Goal: Task Accomplishment & Management: Manage account settings

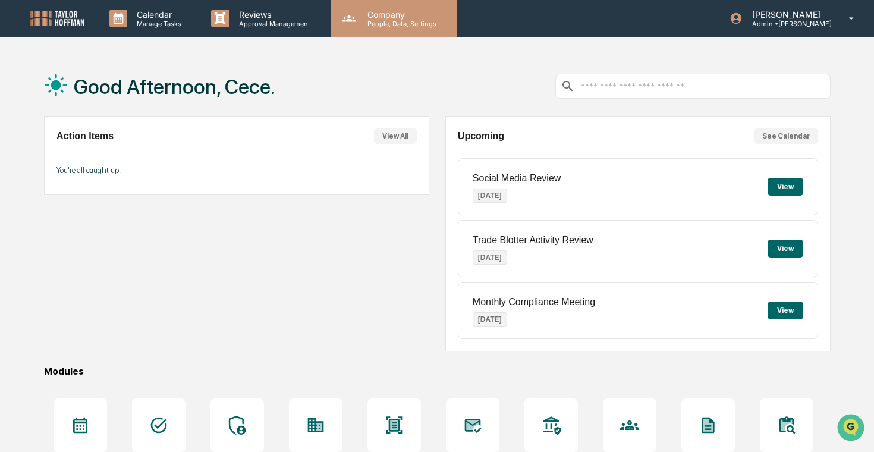
click at [374, 29] on div "Company People, Data, Settings" at bounding box center [393, 18] width 126 height 37
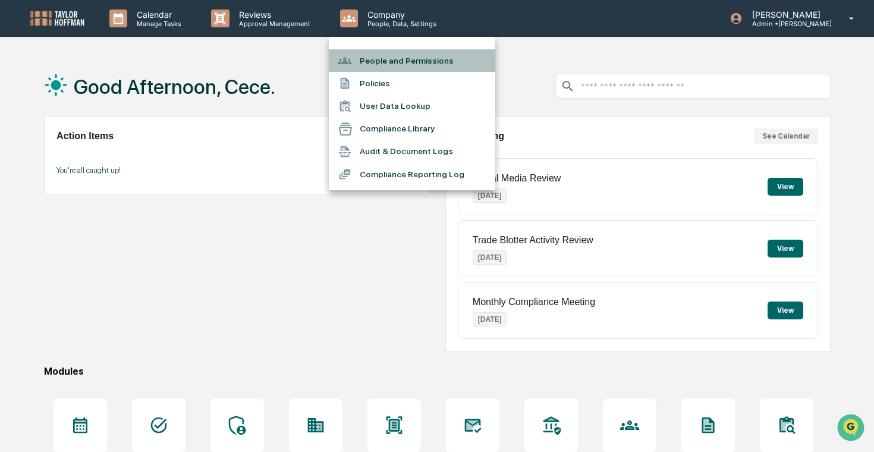
click at [455, 66] on li "People and Permissions" at bounding box center [412, 60] width 166 height 23
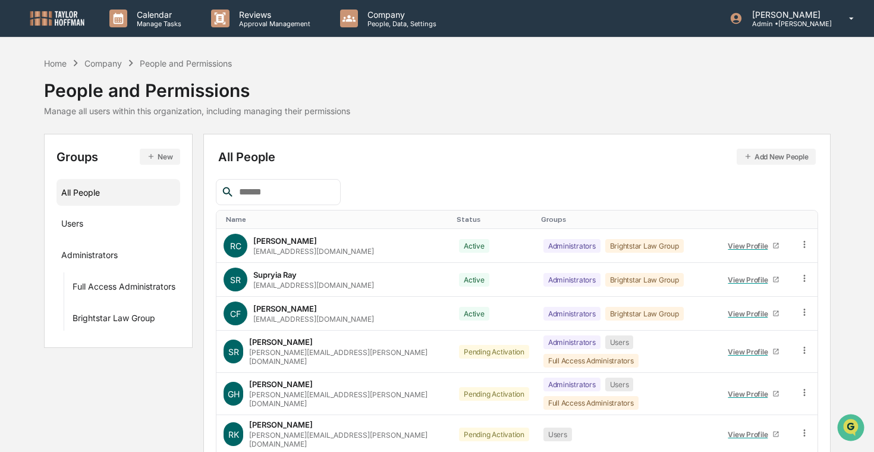
scroll to position [100, 0]
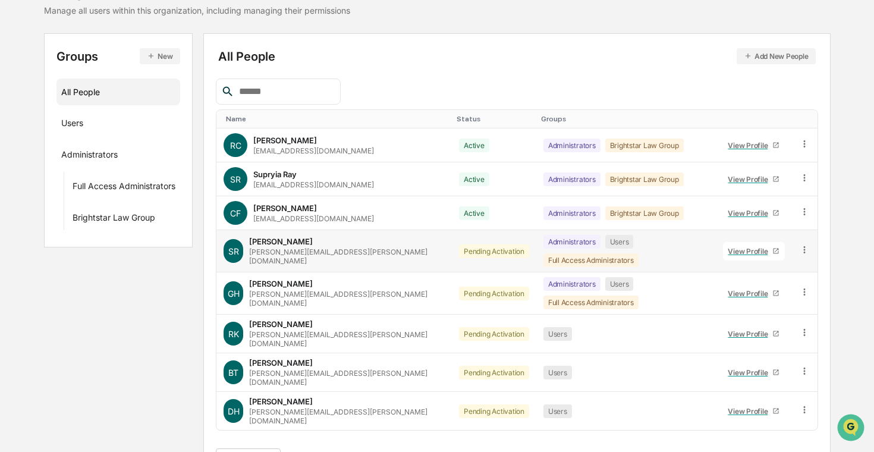
click at [803, 246] on icon at bounding box center [804, 249] width 2 height 7
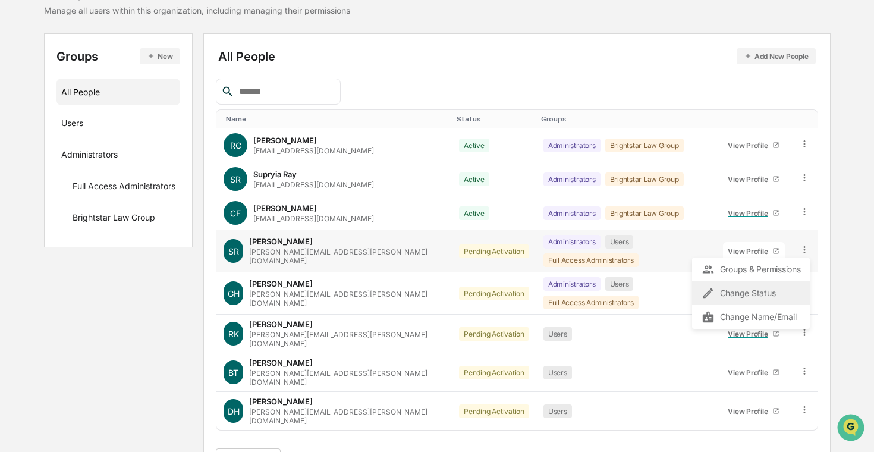
click at [766, 295] on div "Change Status" at bounding box center [750, 293] width 99 height 14
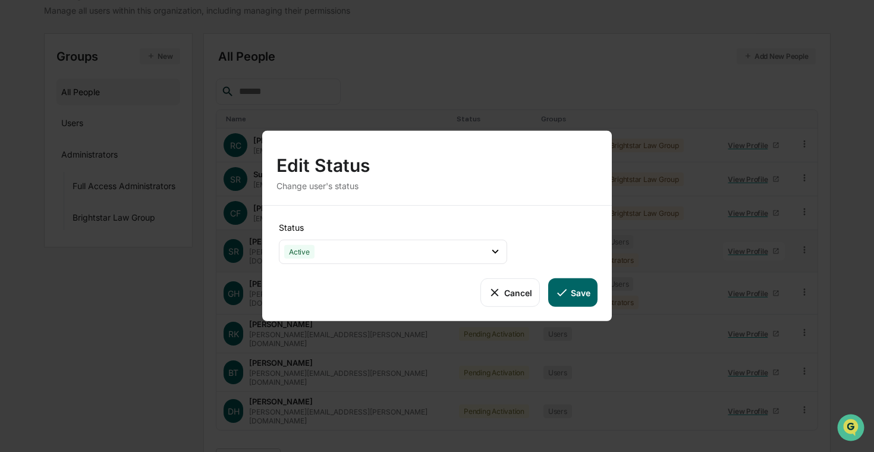
click at [565, 294] on icon at bounding box center [561, 292] width 13 height 13
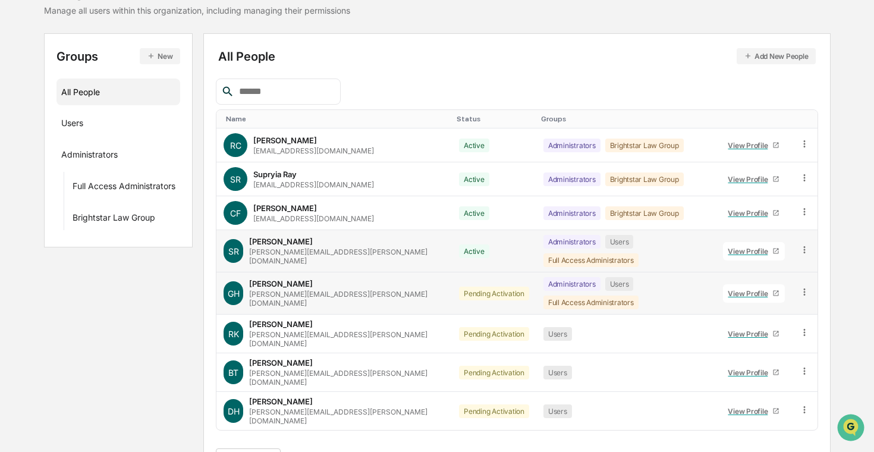
click at [805, 286] on icon at bounding box center [804, 291] width 11 height 11
click at [778, 328] on div "Change Status" at bounding box center [750, 335] width 99 height 14
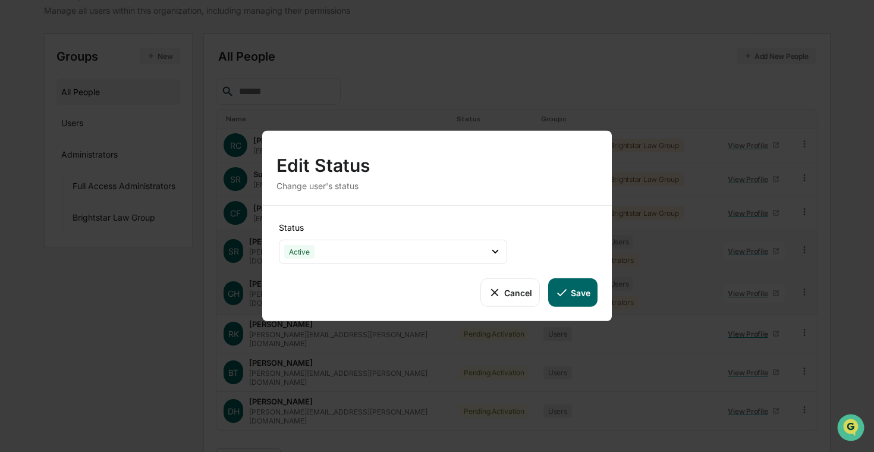
click at [578, 292] on button "Save" at bounding box center [572, 292] width 49 height 29
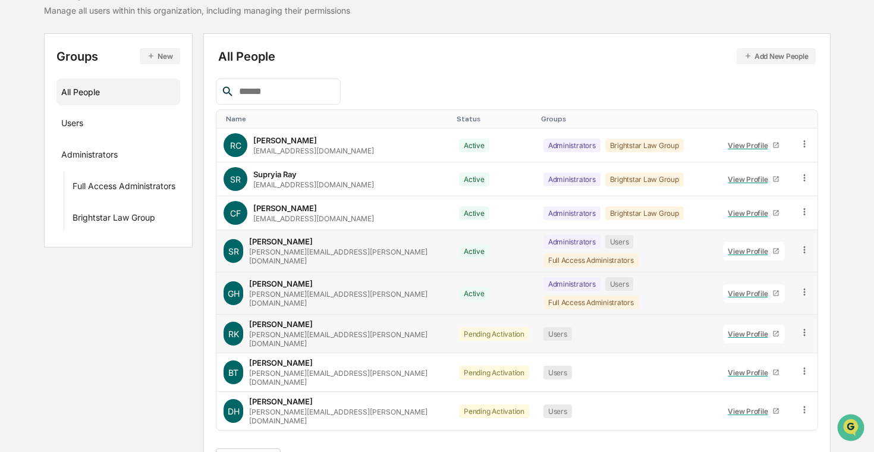
click at [804, 327] on icon at bounding box center [804, 332] width 11 height 11
click at [734, 368] on div "Change Status" at bounding box center [750, 375] width 99 height 14
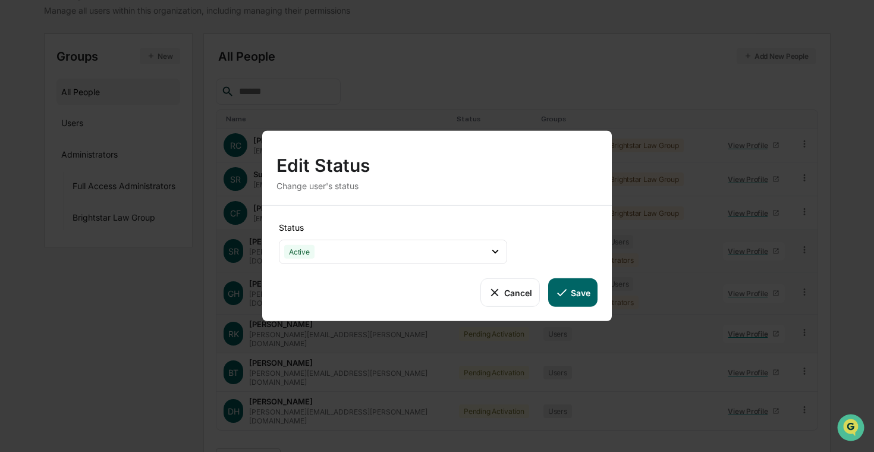
click at [578, 298] on button "Save" at bounding box center [572, 292] width 49 height 29
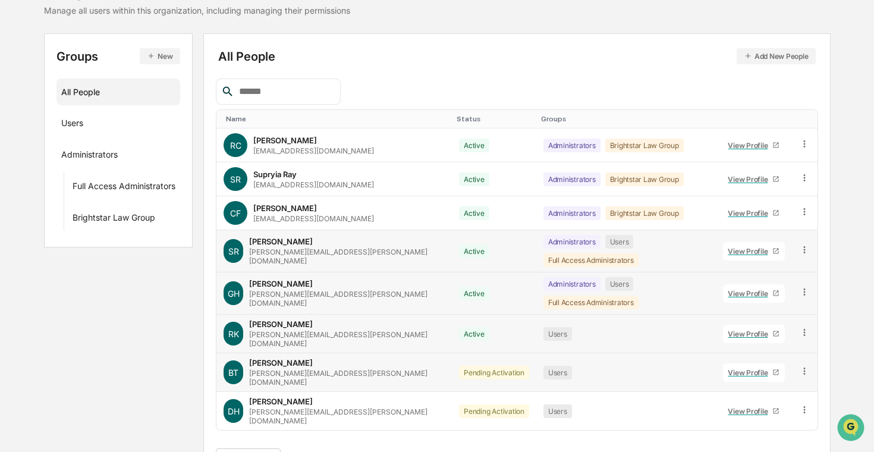
click at [803, 365] on icon at bounding box center [804, 370] width 11 height 11
click at [758, 407] on div "Change Status" at bounding box center [750, 414] width 99 height 14
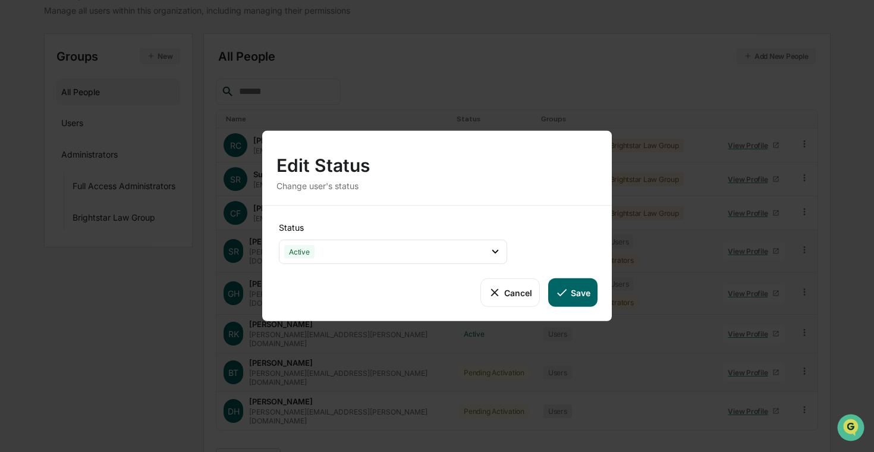
click at [586, 294] on button "Save" at bounding box center [572, 292] width 49 height 29
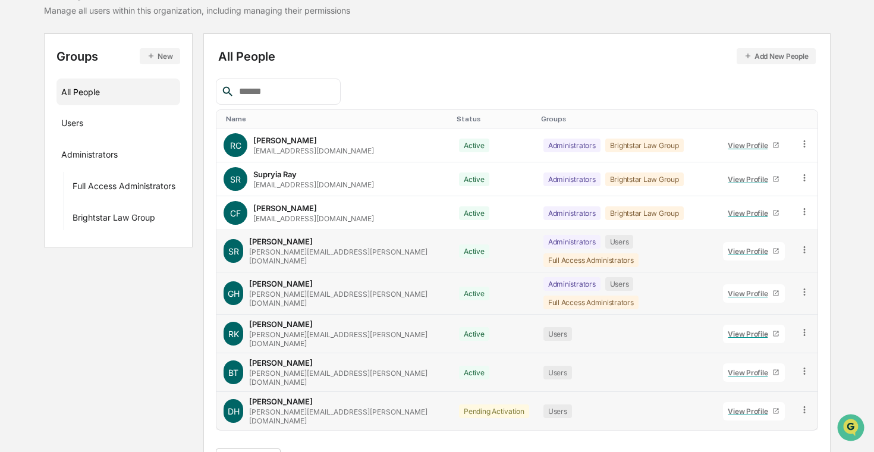
click at [805, 404] on icon at bounding box center [804, 409] width 11 height 11
click at [752, 446] on div "Change Status" at bounding box center [750, 453] width 99 height 14
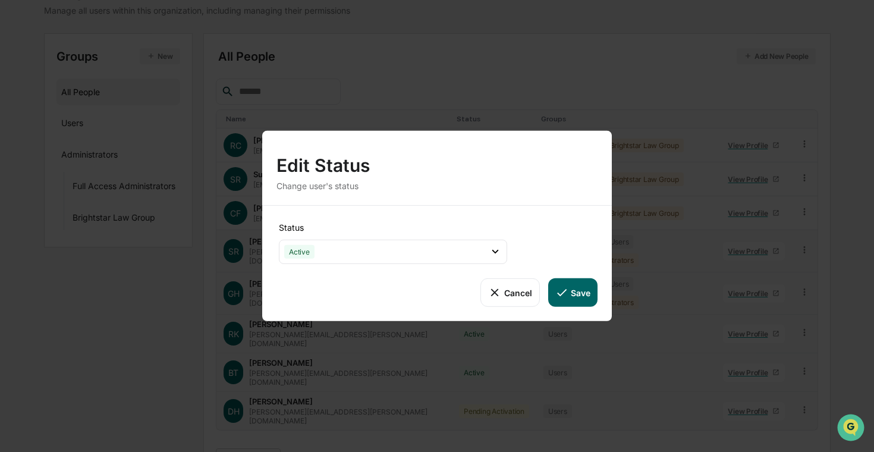
click at [583, 289] on button "Save" at bounding box center [572, 292] width 49 height 29
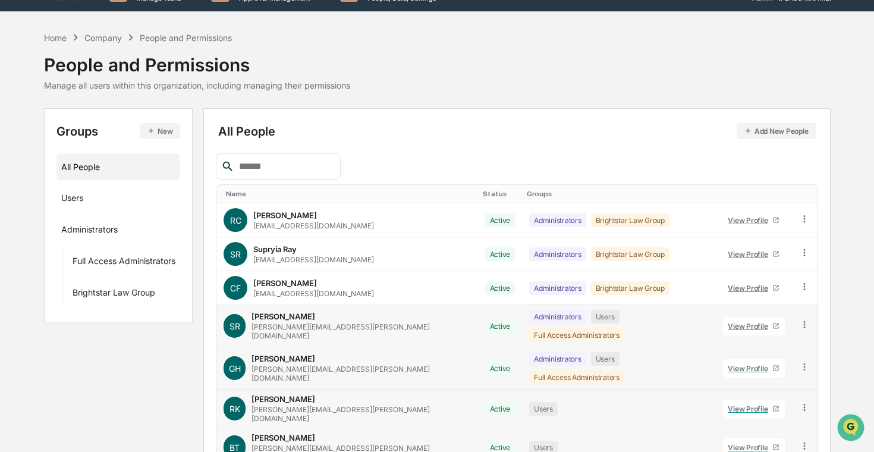
scroll to position [0, 0]
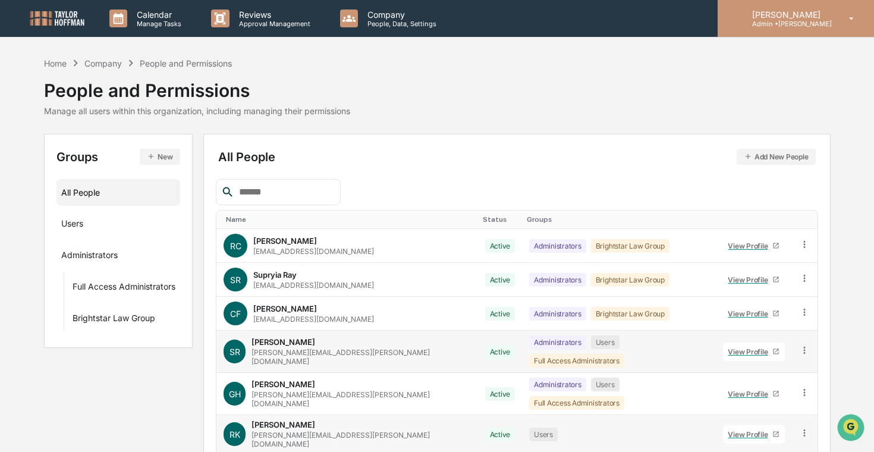
click at [759, 30] on div "[PERSON_NAME] Admin • [PERSON_NAME]" at bounding box center [795, 18] width 156 height 37
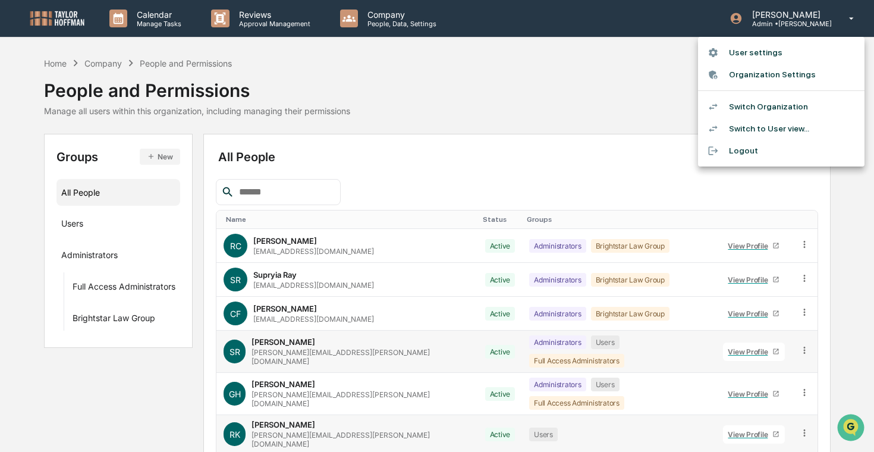
click at [759, 104] on li "Switch Organization" at bounding box center [781, 107] width 166 height 22
